Goal: Transaction & Acquisition: Purchase product/service

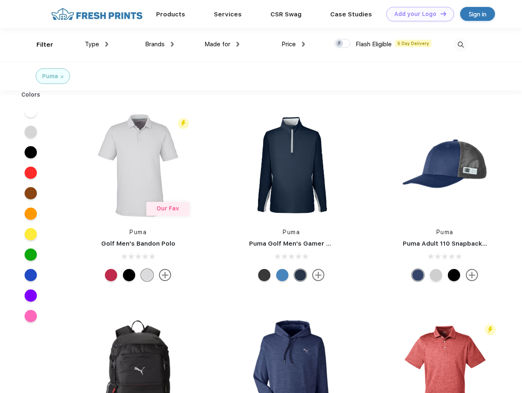
click at [417, 14] on link "Add your Logo Design Tool" at bounding box center [421, 14] width 68 height 14
click at [0, 0] on div "Design Tool" at bounding box center [0, 0] width 0 height 0
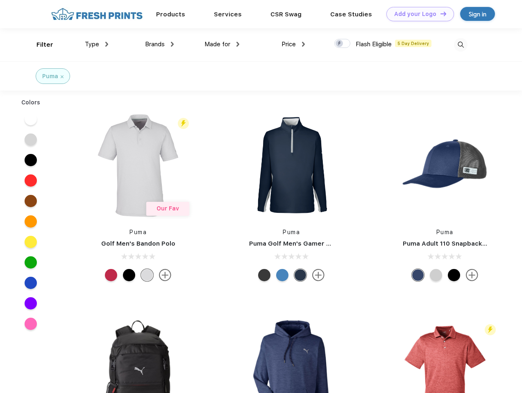
click at [440, 14] on link "Add your Logo Design Tool" at bounding box center [421, 14] width 68 height 14
click at [39, 45] on div "Filter" at bounding box center [44, 44] width 17 height 9
click at [97, 44] on span "Type" at bounding box center [92, 44] width 14 height 7
click at [159, 44] on span "Brands" at bounding box center [155, 44] width 20 height 7
click at [222, 44] on span "Made for" at bounding box center [218, 44] width 26 height 7
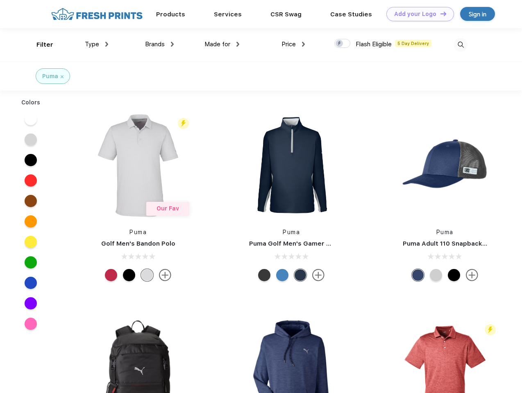
click at [293, 44] on span "Price" at bounding box center [289, 44] width 14 height 7
click at [343, 44] on div at bounding box center [342, 43] width 16 height 9
click at [340, 44] on input "checkbox" at bounding box center [336, 41] width 5 height 5
click at [461, 45] on img at bounding box center [461, 45] width 14 height 14
